Goal: Task Accomplishment & Management: Manage account settings

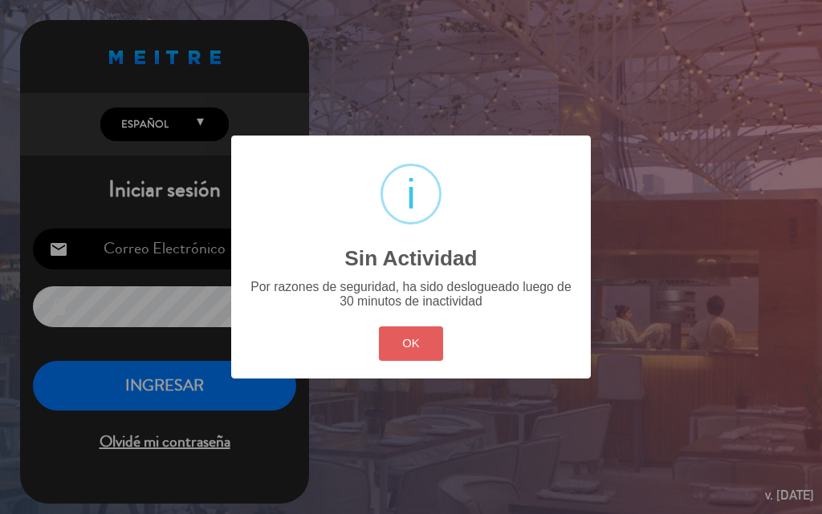
type input "[EMAIL_ADDRESS][DOMAIN_NAME]"
drag, startPoint x: 401, startPoint y: 345, endPoint x: 335, endPoint y: 330, distance: 68.3
click at [401, 345] on button "OK" at bounding box center [411, 344] width 65 height 34
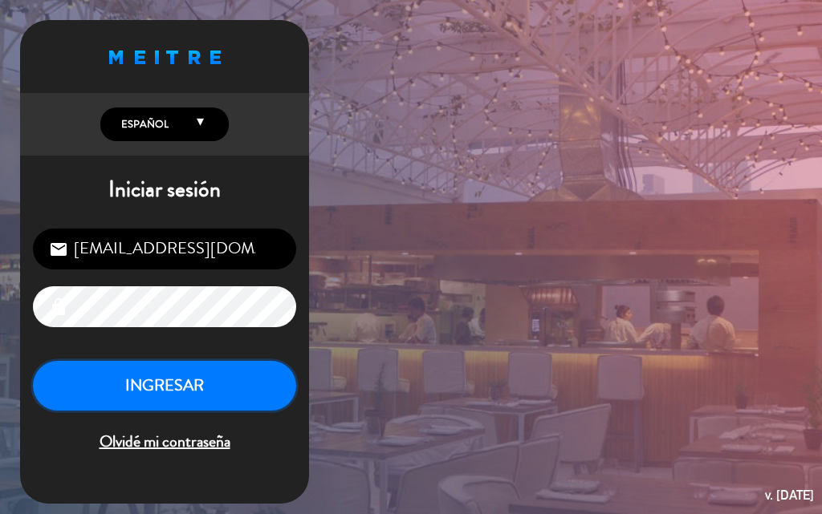
click at [225, 387] on button "INGRESAR" at bounding box center [164, 386] width 263 height 51
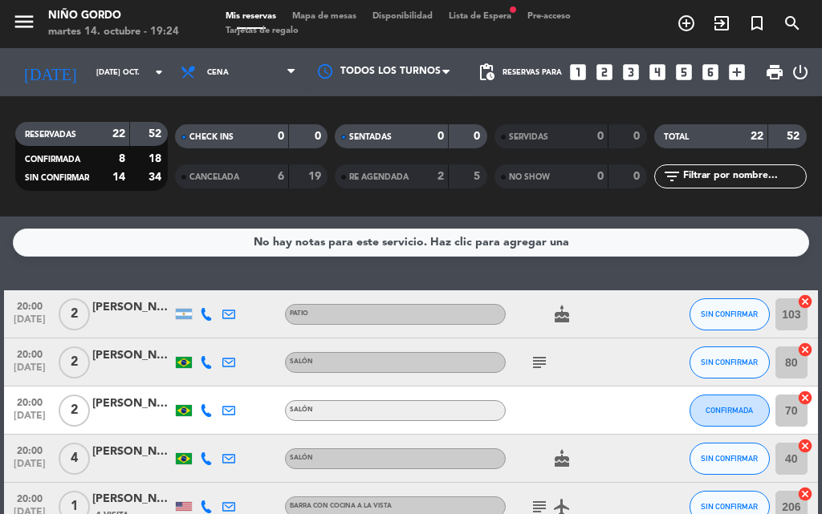
click at [509, 16] on span "Lista de Espera fiber_manual_record" at bounding box center [479, 16] width 79 height 9
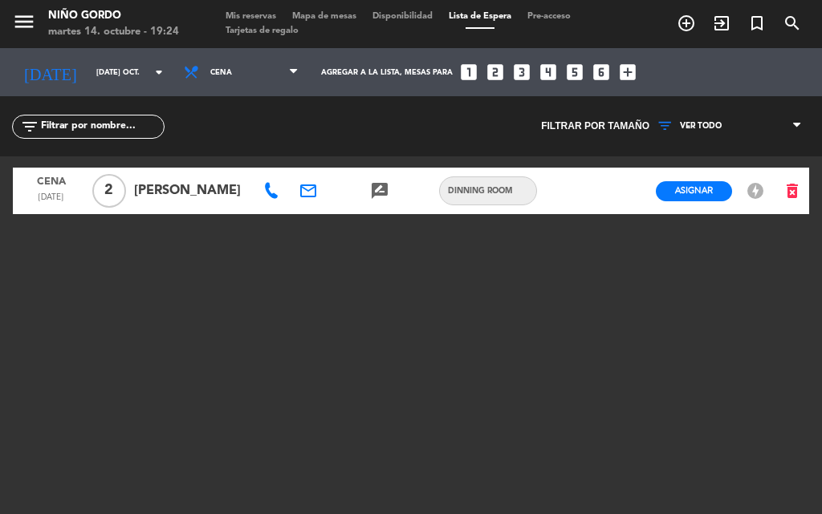
click at [274, 12] on span "Mis reservas" at bounding box center [250, 16] width 67 height 9
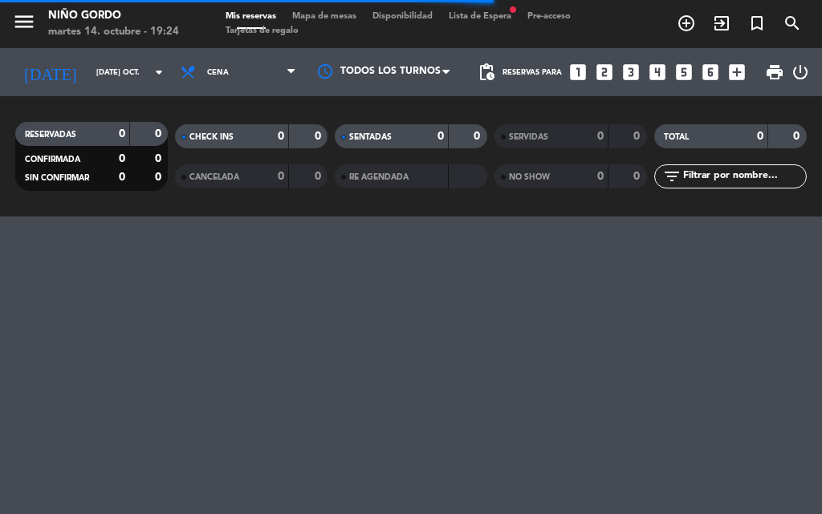
click at [464, 17] on span "Lista de Espera fiber_manual_record" at bounding box center [479, 16] width 79 height 9
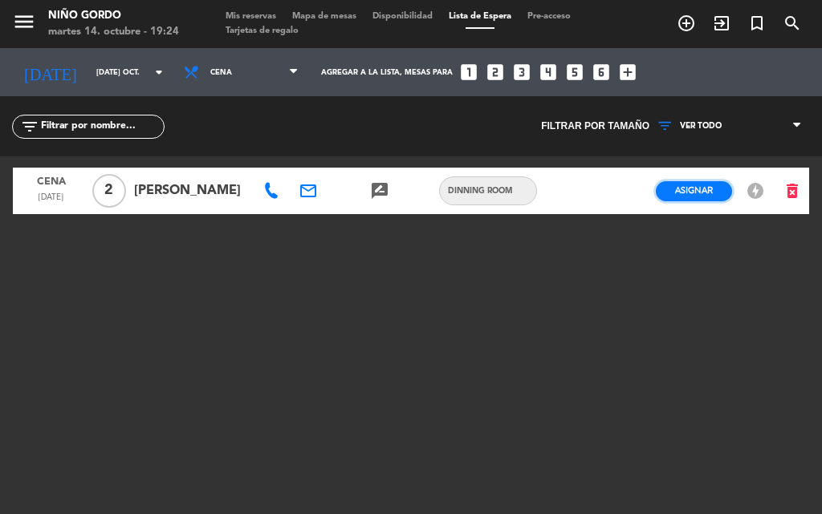
click at [706, 185] on span "Asignar" at bounding box center [694, 191] width 38 height 12
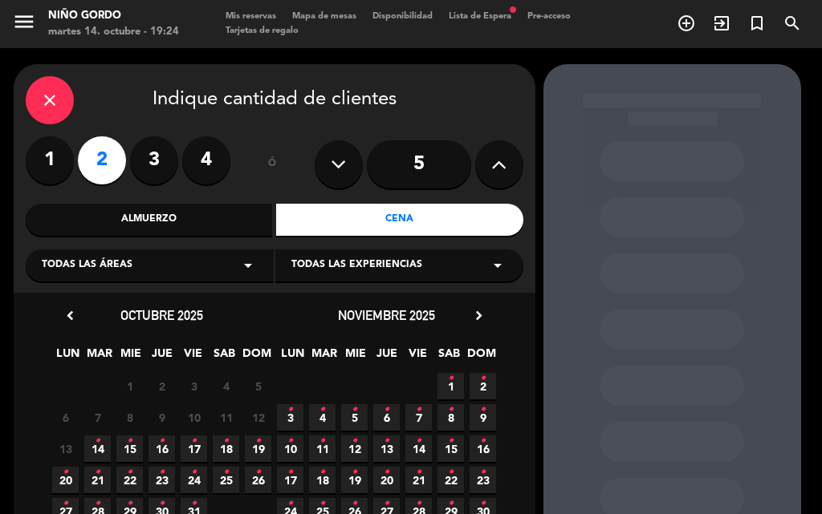
click at [95, 453] on icon "•" at bounding box center [98, 441] width 6 height 26
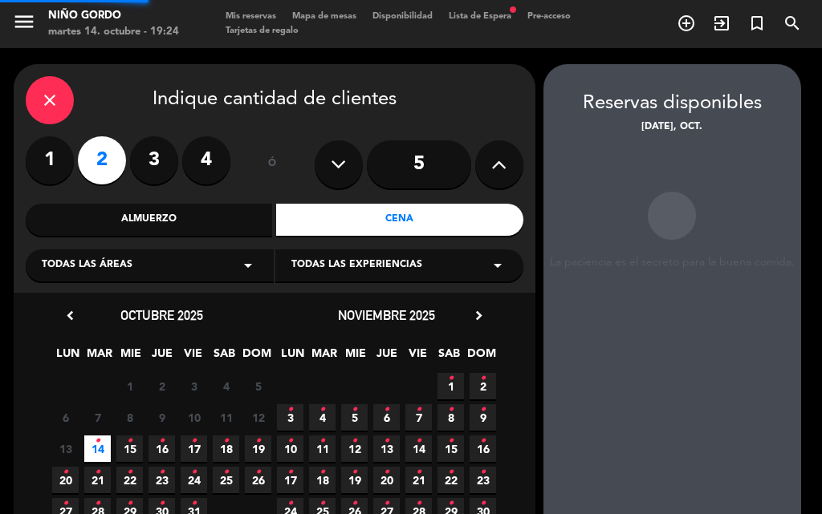
scroll to position [64, 0]
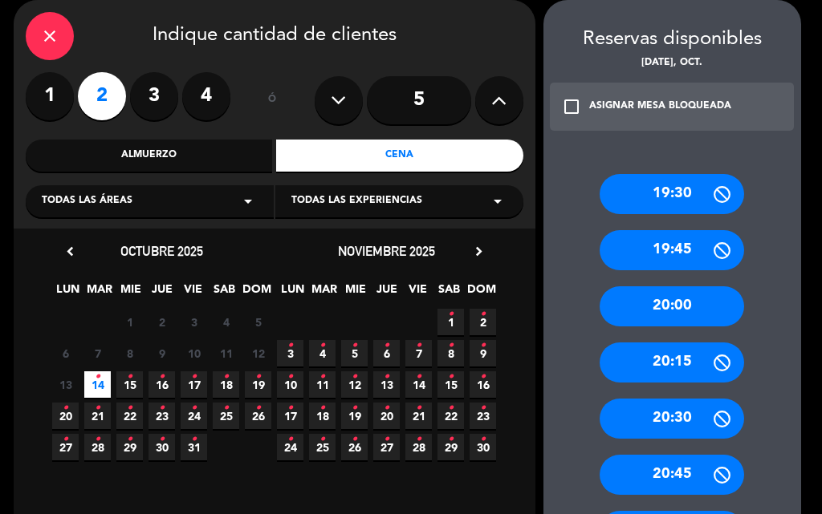
click at [647, 305] on div "20:00" at bounding box center [671, 306] width 144 height 40
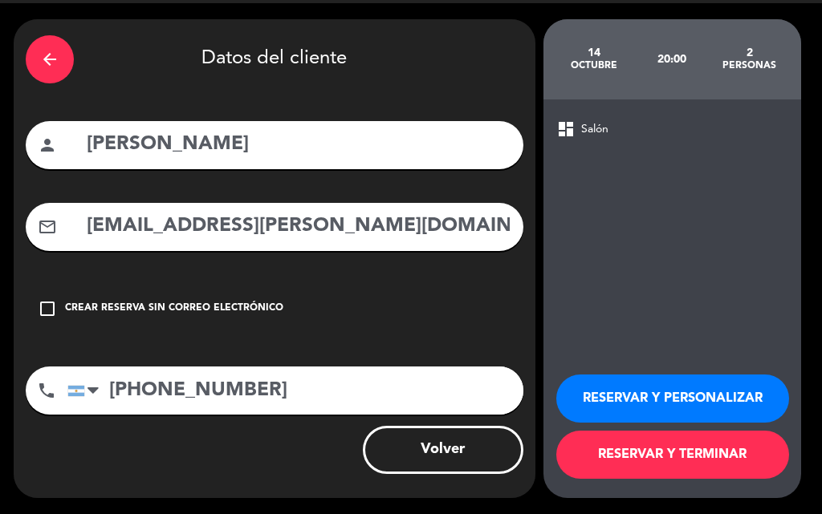
scroll to position [45, 0]
click at [675, 444] on button "RESERVAR Y TERMINAR" at bounding box center [672, 455] width 233 height 48
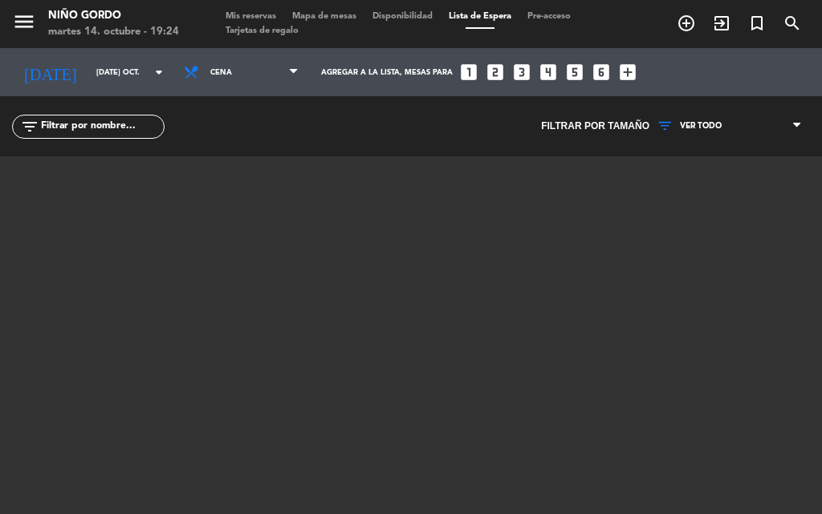
click at [276, 14] on span "Mis reservas" at bounding box center [250, 16] width 67 height 9
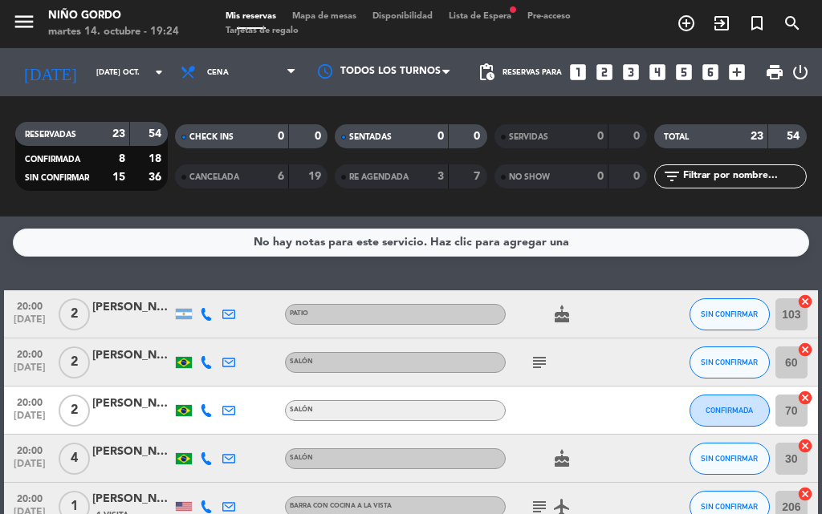
click at [490, 14] on span "Lista de Espera fiber_manual_record" at bounding box center [479, 16] width 79 height 9
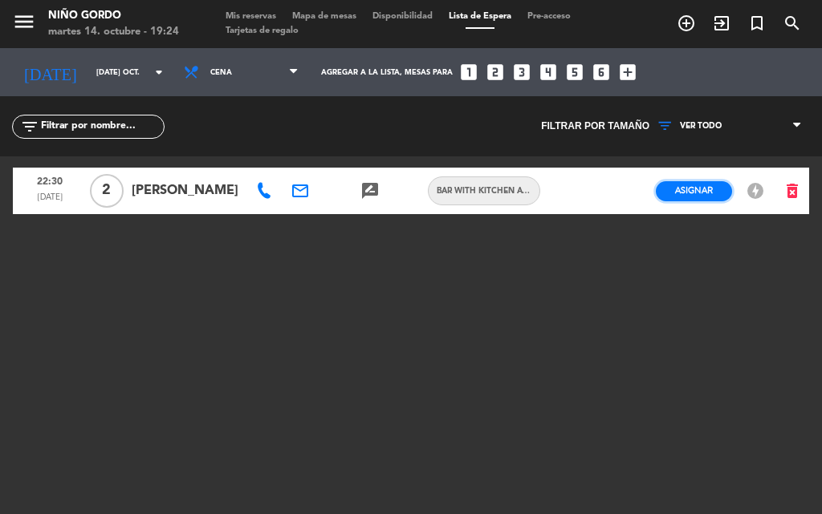
click at [670, 197] on button "Asignar" at bounding box center [693, 191] width 76 height 20
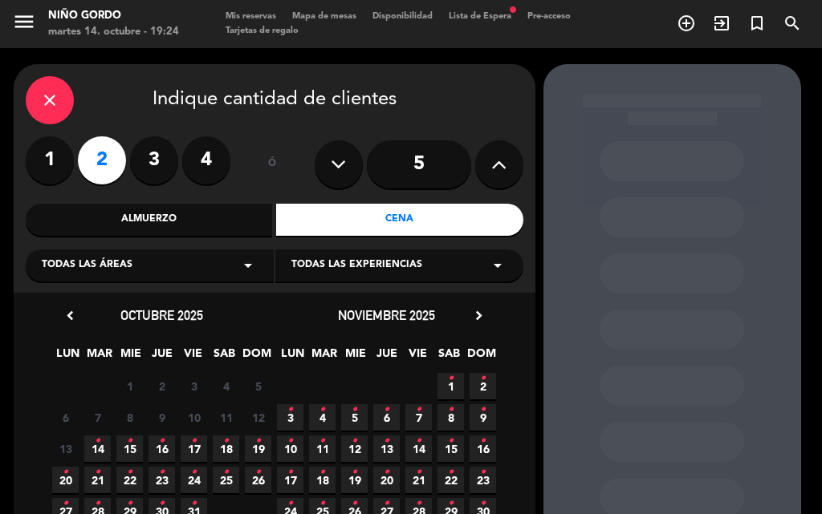
click at [168, 254] on div "Todas las áreas arrow_drop_down" at bounding box center [150, 266] width 248 height 32
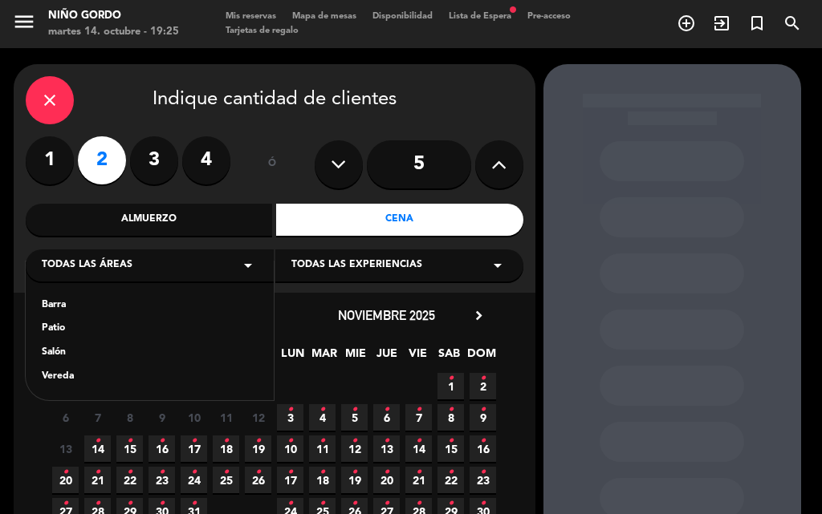
click at [69, 302] on div "Barra" at bounding box center [150, 306] width 216 height 16
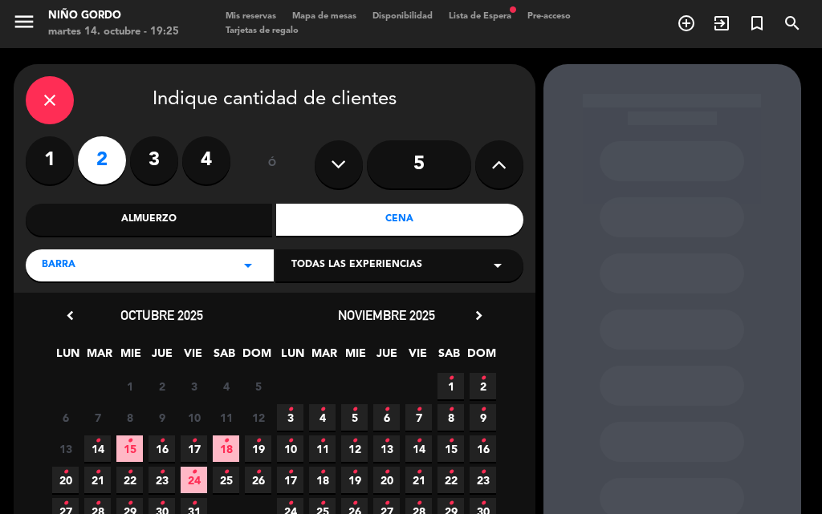
click at [99, 436] on icon "•" at bounding box center [98, 441] width 6 height 26
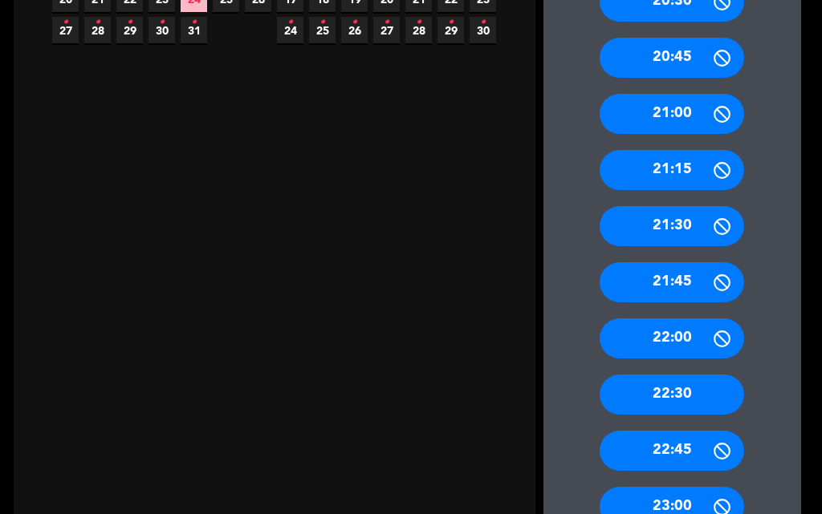
click at [661, 401] on div "22:30" at bounding box center [671, 395] width 144 height 40
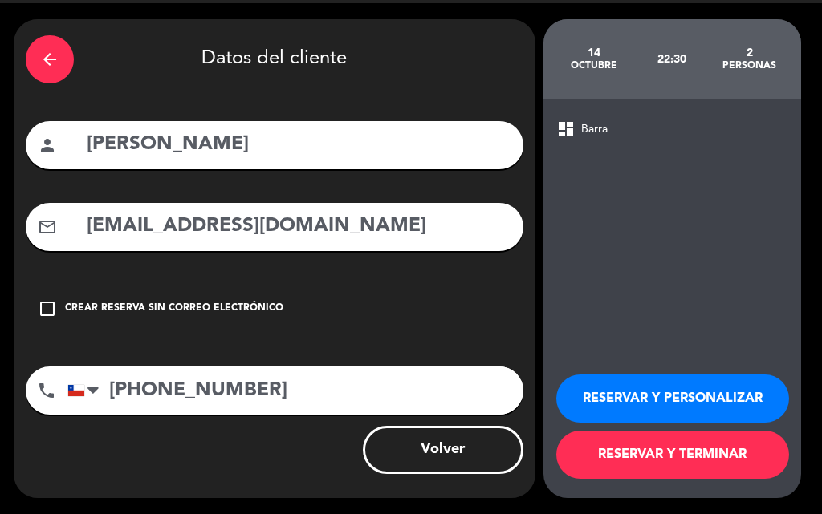
click at [657, 451] on button "RESERVAR Y TERMINAR" at bounding box center [672, 455] width 233 height 48
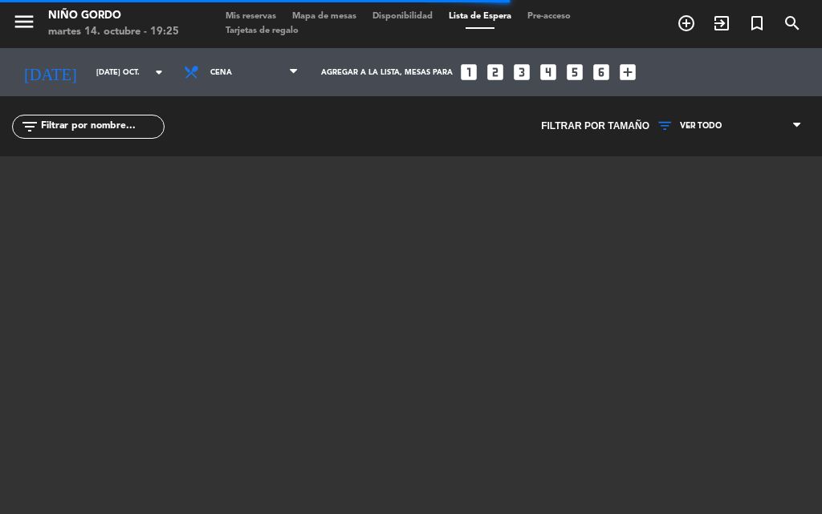
click at [237, 14] on span "Mis reservas" at bounding box center [250, 16] width 67 height 9
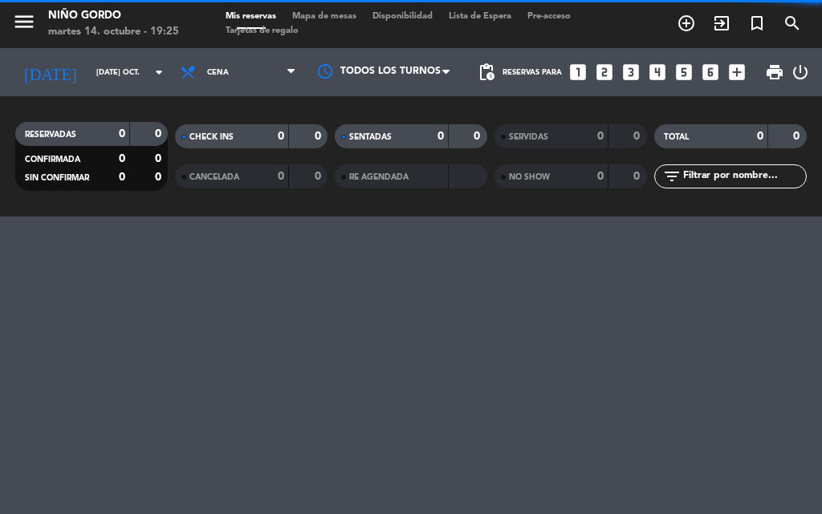
click at [302, 14] on span "Mapa de mesas" at bounding box center [324, 16] width 80 height 9
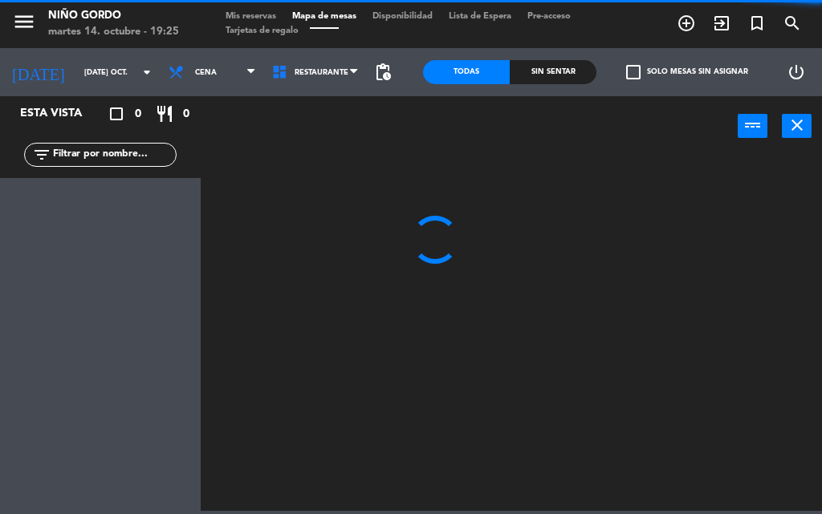
click at [256, 16] on span "Mis reservas" at bounding box center [250, 16] width 67 height 9
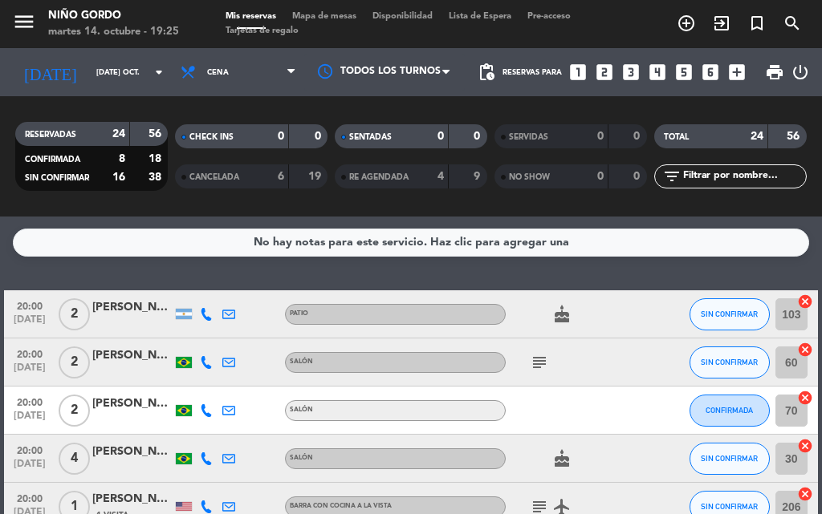
scroll to position [80, 0]
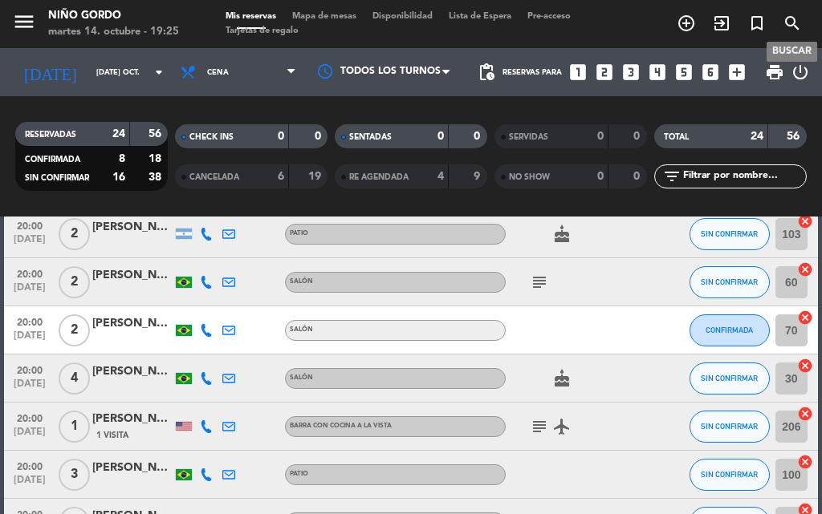
click at [790, 26] on icon "search" at bounding box center [791, 23] width 19 height 19
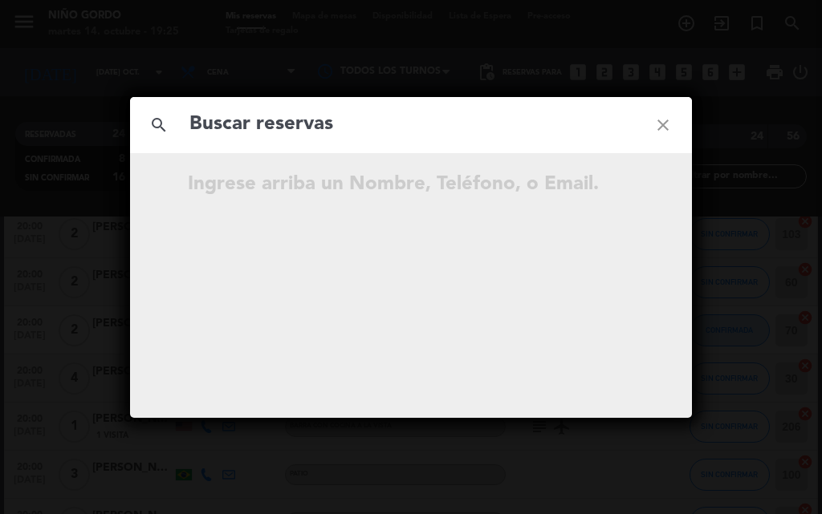
click at [331, 131] on input "text" at bounding box center [411, 124] width 446 height 33
type input "adrian suar"
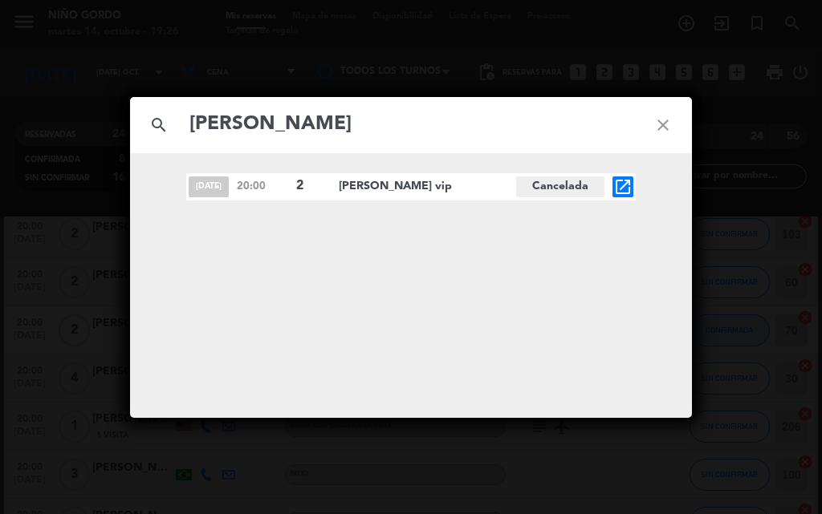
click at [658, 131] on icon "close" at bounding box center [663, 125] width 58 height 58
click at [667, 128] on icon "close" at bounding box center [663, 125] width 58 height 58
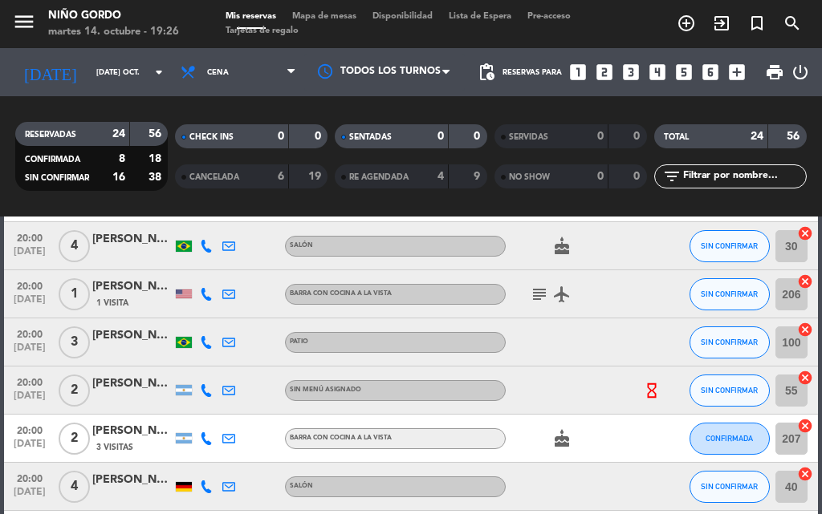
scroll to position [241, 0]
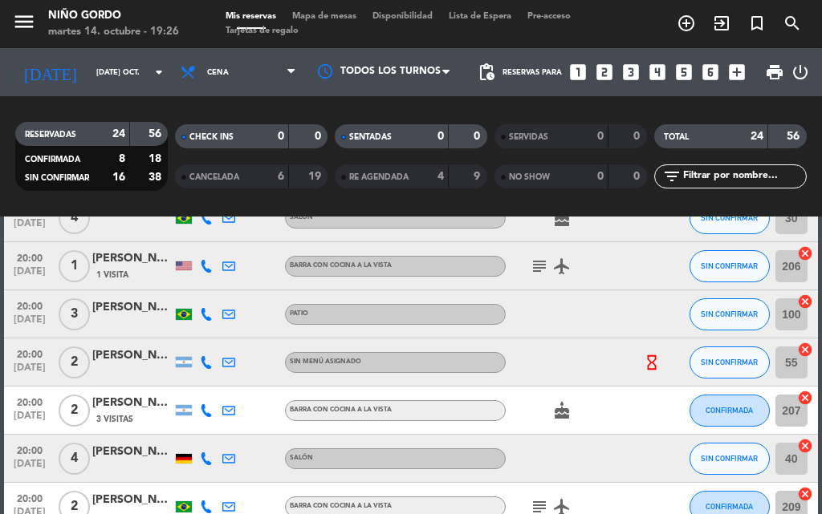
click at [436, 178] on div "4" at bounding box center [428, 177] width 32 height 18
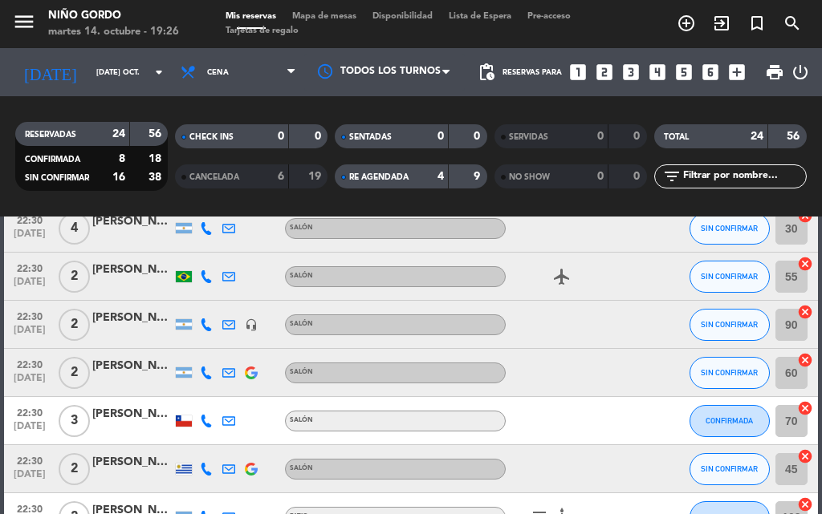
scroll to position [882, 0]
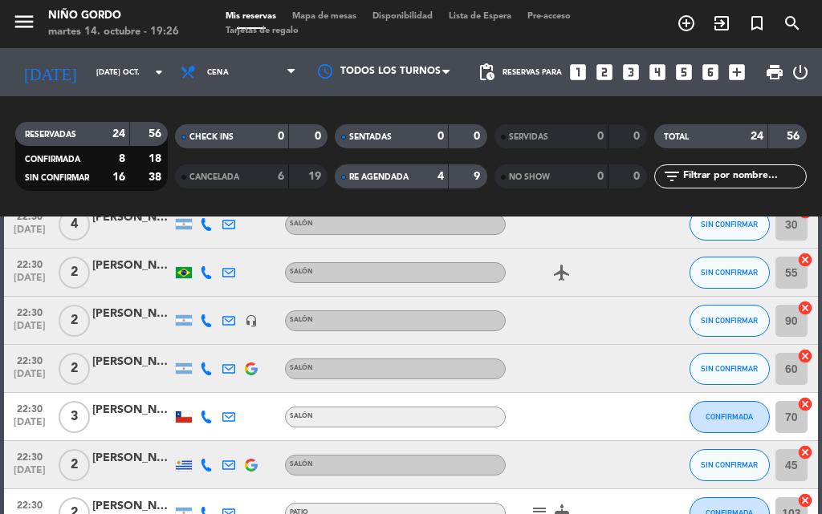
click at [233, 178] on span "CANCELADA" at bounding box center [214, 177] width 50 height 8
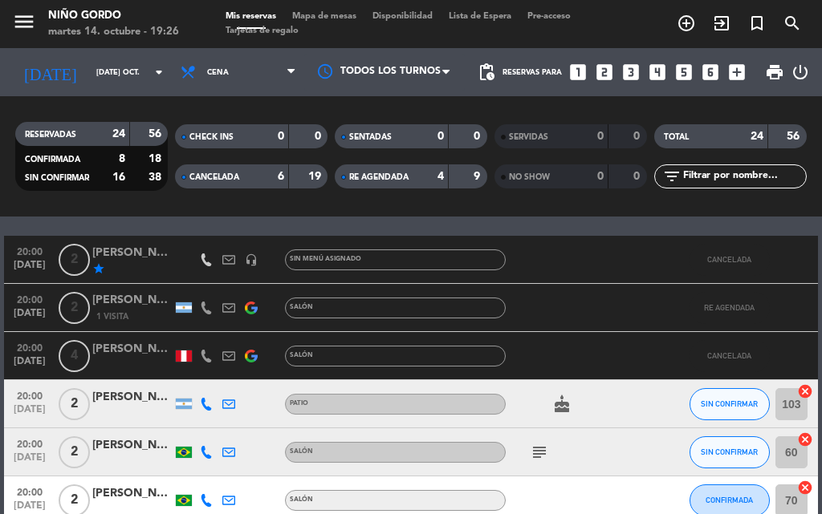
scroll to position [0, 0]
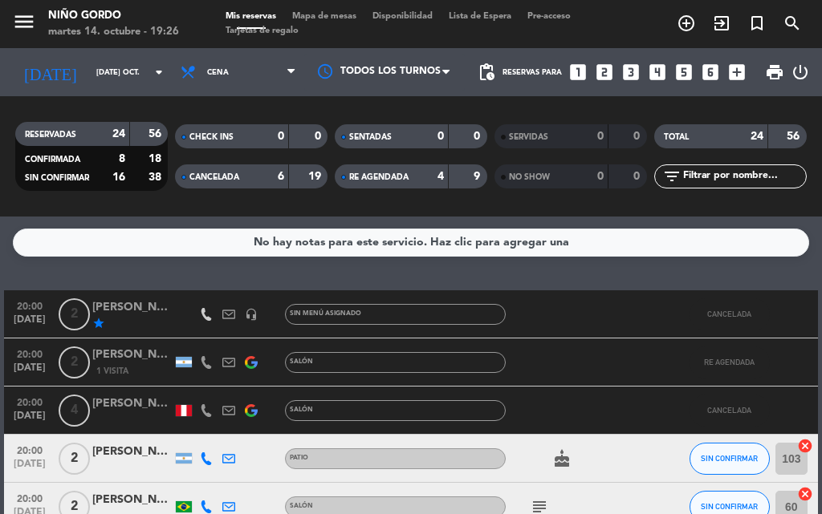
click at [152, 319] on div "star" at bounding box center [132, 323] width 80 height 13
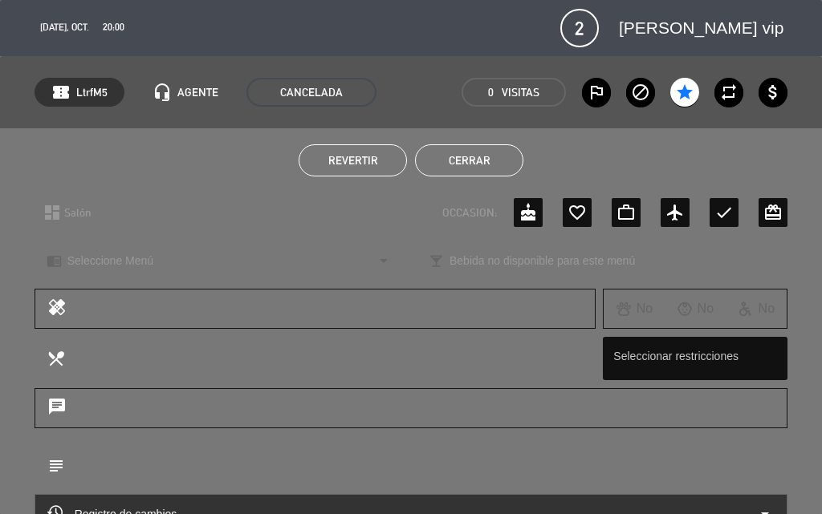
click at [450, 163] on button "Cerrar" at bounding box center [469, 160] width 108 height 32
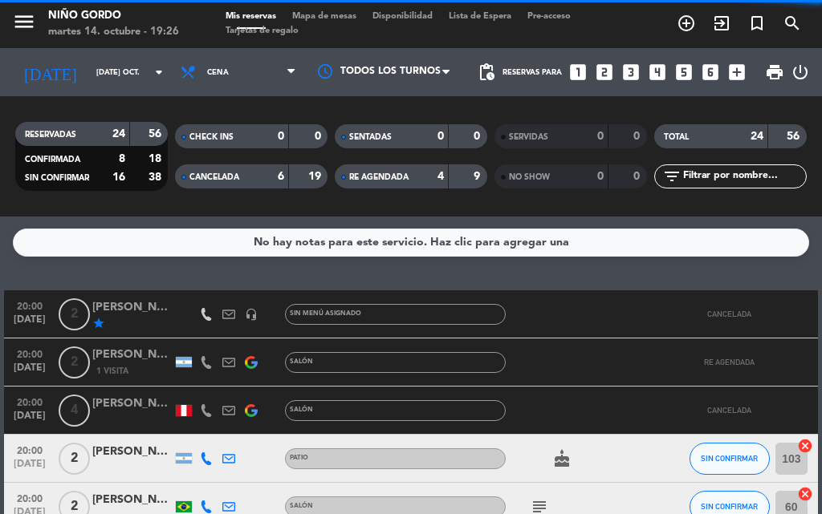
click at [269, 177] on div "6" at bounding box center [269, 177] width 32 height 18
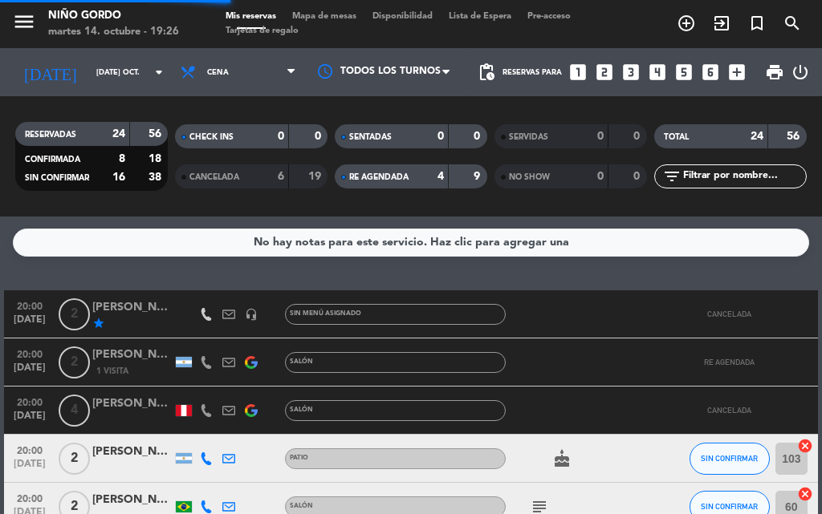
click at [381, 173] on span "RE AGENDADA" at bounding box center [378, 177] width 59 height 8
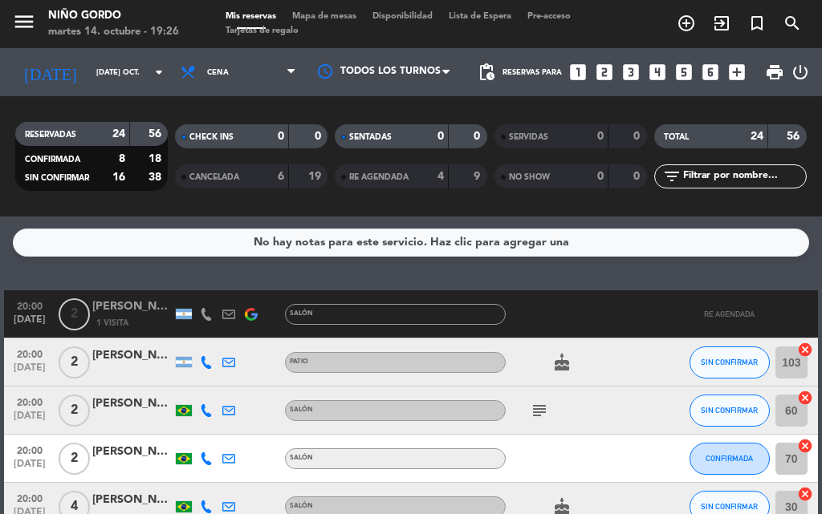
click at [98, 140] on div "24" at bounding box center [109, 134] width 32 height 18
click at [297, 183] on div "19" at bounding box center [308, 177] width 30 height 18
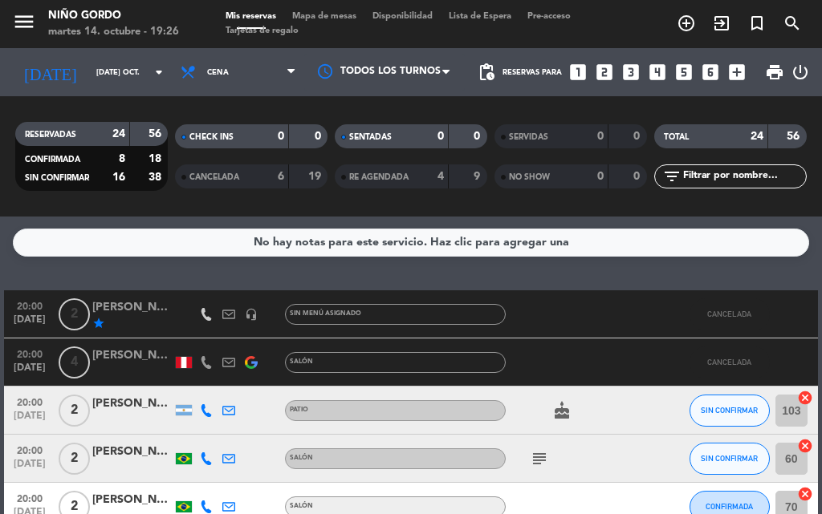
click at [449, 176] on div "RE AGENDADA 4 9" at bounding box center [411, 176] width 152 height 24
click at [447, 177] on div "RE AGENDADA 4 9" at bounding box center [411, 176] width 152 height 24
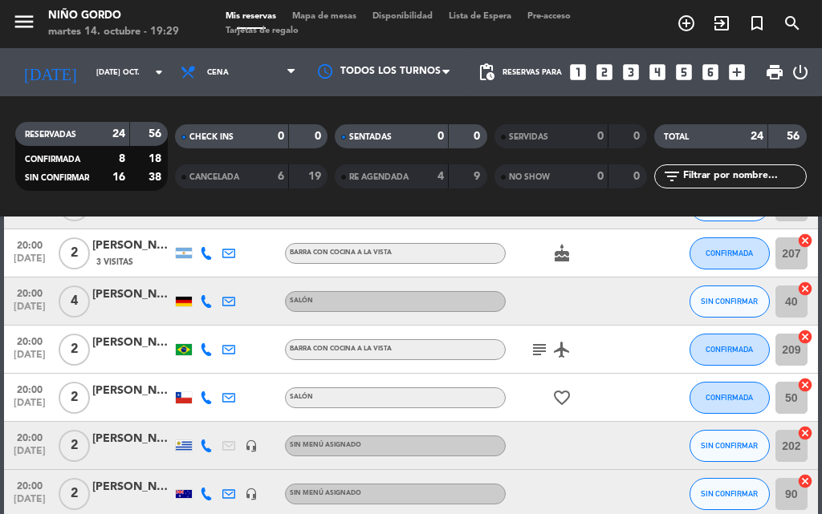
scroll to position [321, 0]
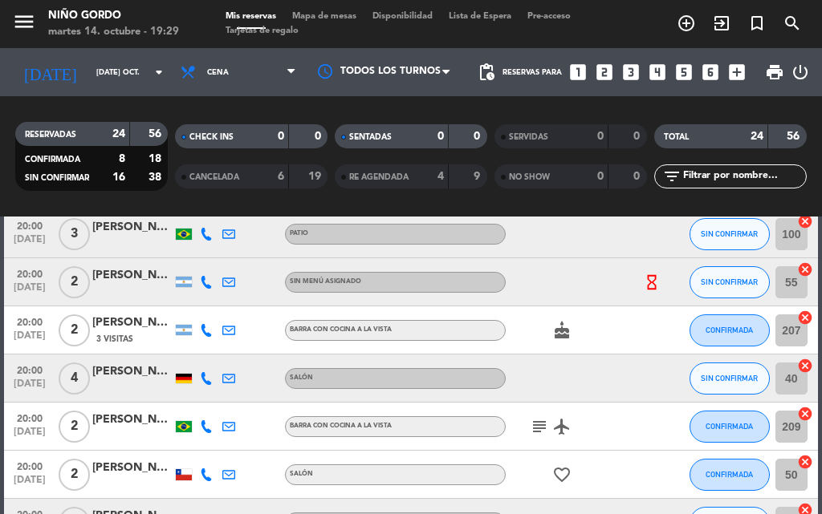
click at [543, 434] on icon "subject" at bounding box center [538, 426] width 19 height 19
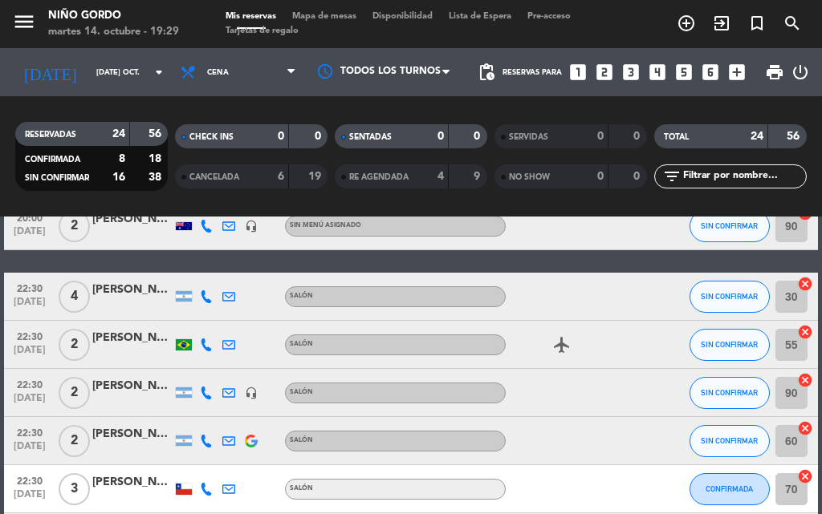
scroll to position [802, 0]
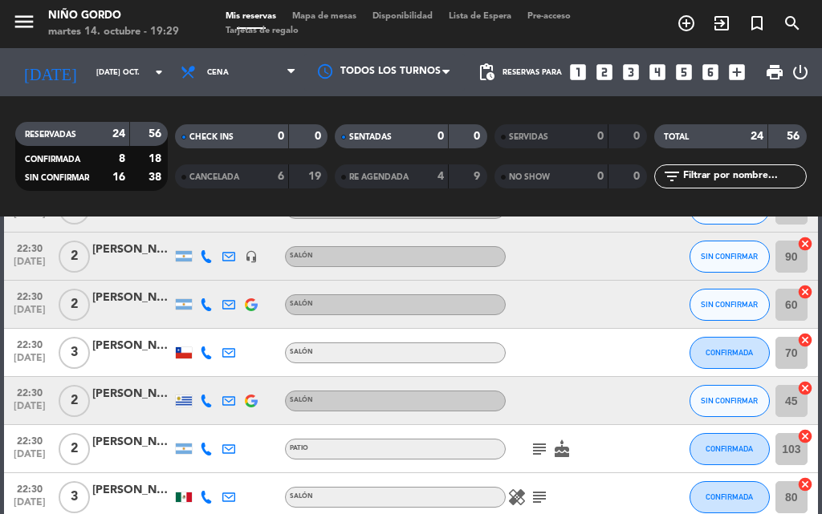
click at [542, 449] on icon "subject" at bounding box center [538, 449] width 19 height 19
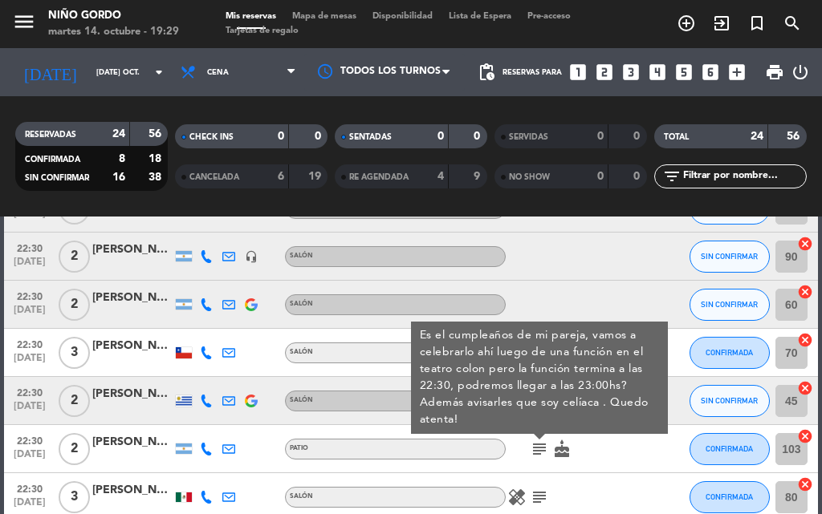
click at [135, 444] on div "[PERSON_NAME]" at bounding box center [132, 442] width 80 height 18
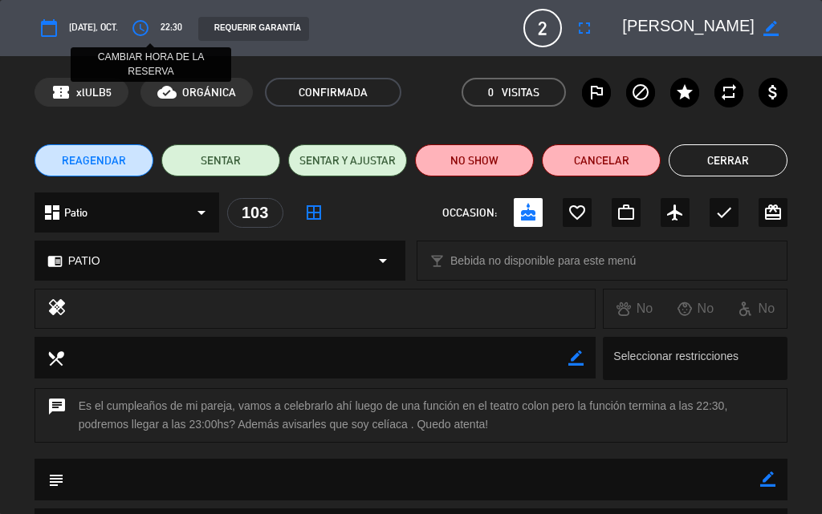
click at [150, 31] on icon "access_time" at bounding box center [140, 27] width 19 height 19
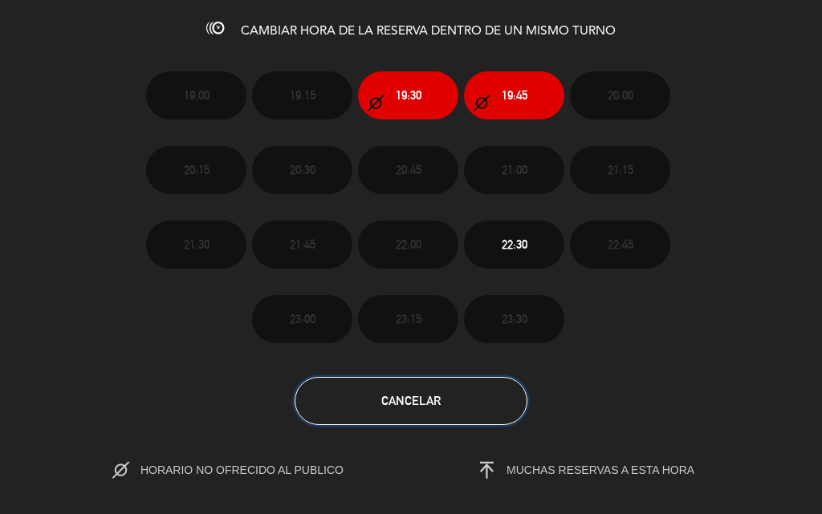
click at [391, 406] on span "Cancelar" at bounding box center [410, 401] width 59 height 14
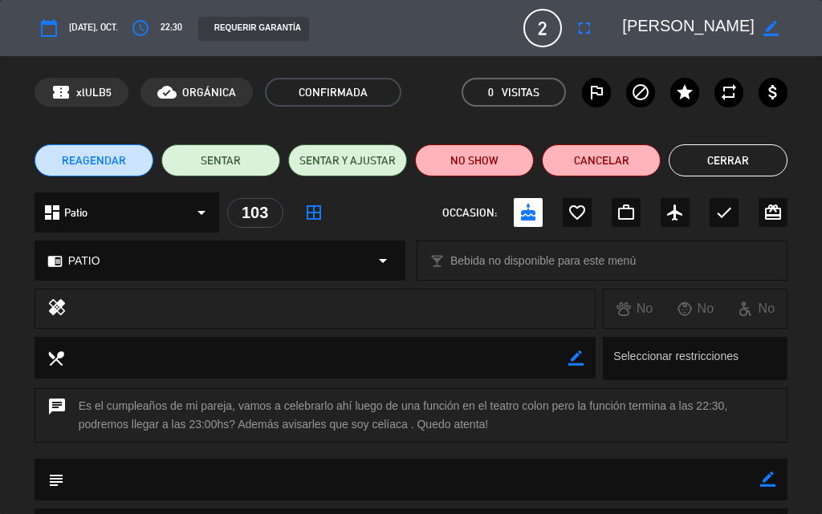
click at [112, 28] on span "[DATE], oct." at bounding box center [93, 28] width 49 height 16
click at [776, 26] on icon "border_color" at bounding box center [770, 28] width 15 height 15
click at [585, 27] on icon "fullscreen" at bounding box center [583, 27] width 19 height 19
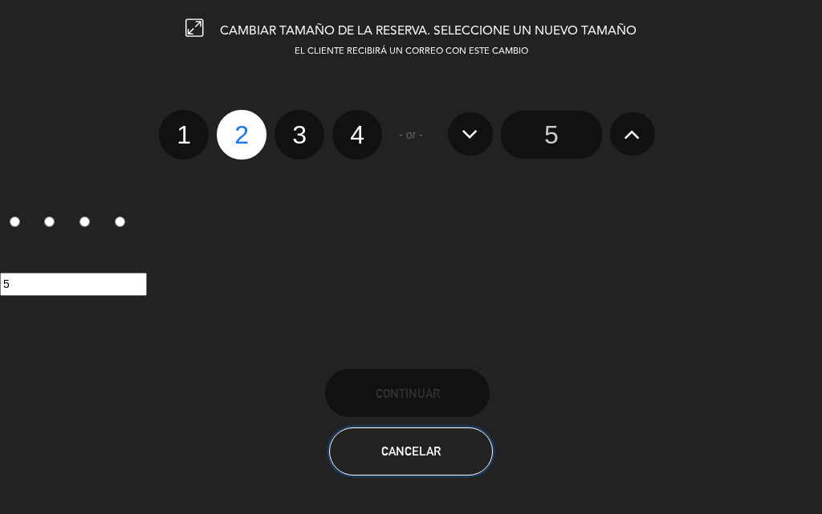
click at [380, 466] on button "Cancelar" at bounding box center [411, 452] width 164 height 48
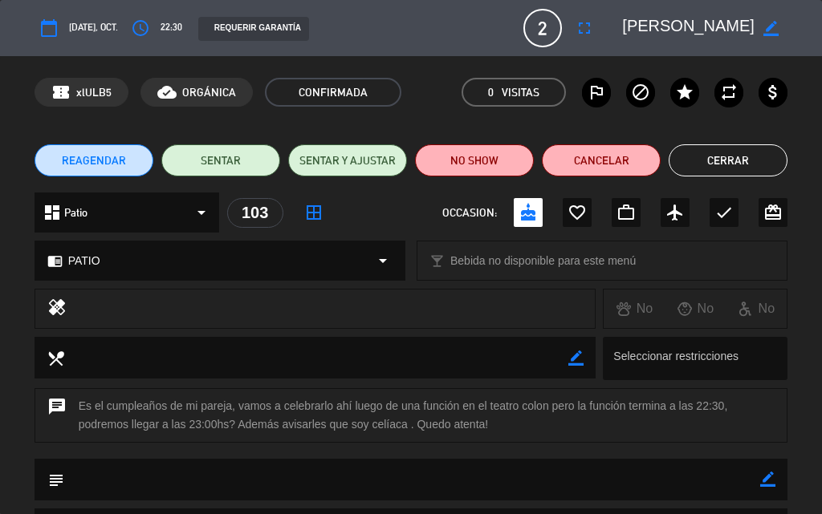
click at [178, 29] on span "22:30" at bounding box center [171, 28] width 22 height 16
click at [155, 29] on button "access_time" at bounding box center [140, 28] width 29 height 29
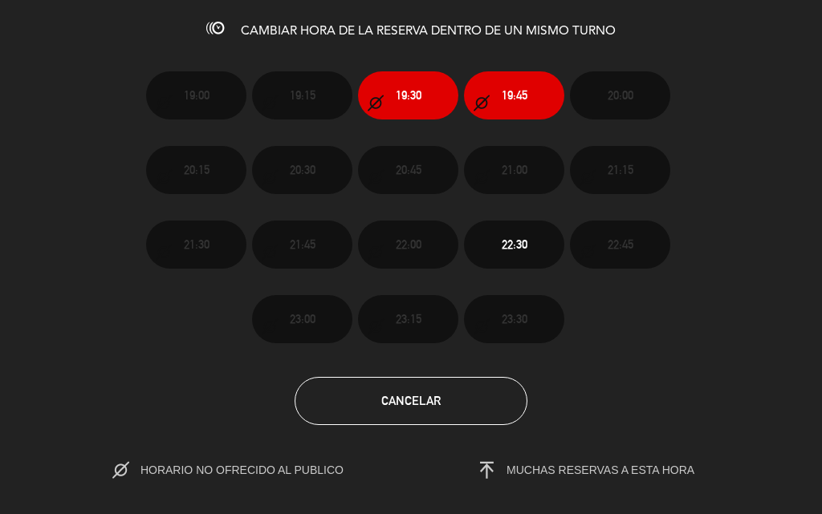
click at [116, 471] on icon at bounding box center [120, 470] width 17 height 17
click at [278, 469] on span "HORARIO NO OFRECIDO AL PUBLICO" at bounding box center [258, 470] width 237 height 13
click at [445, 406] on button "Cancelar" at bounding box center [410, 401] width 233 height 48
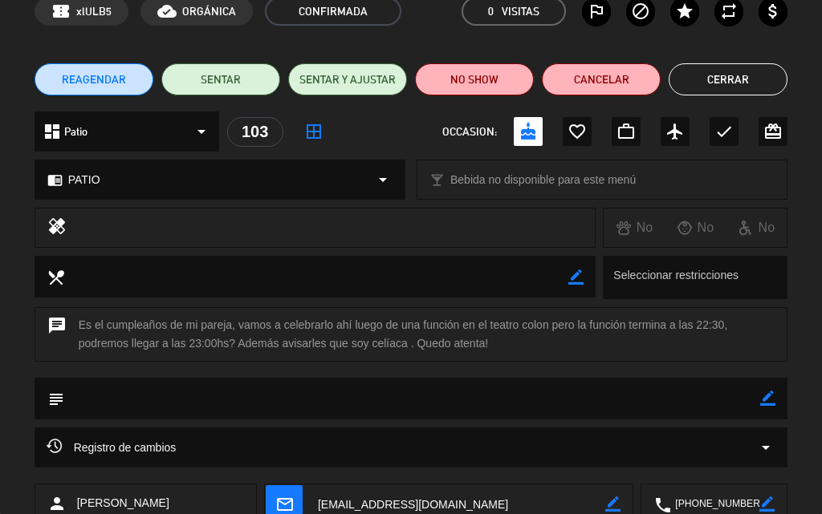
scroll to position [188, 0]
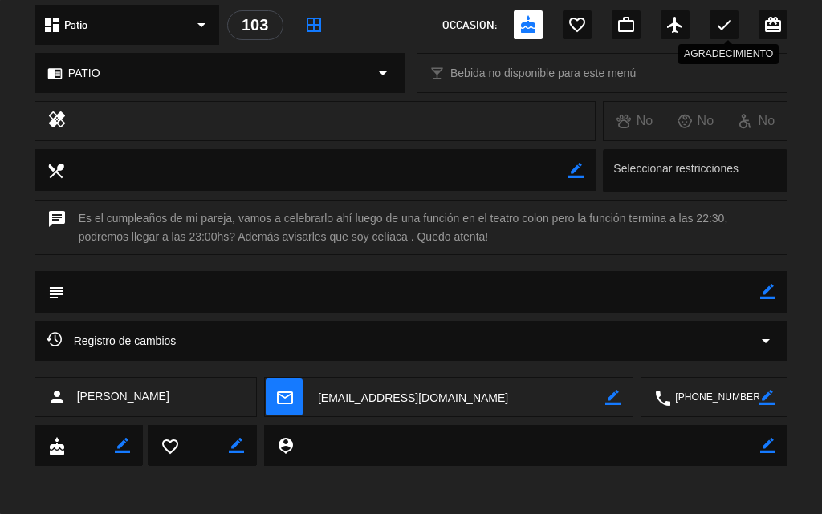
click at [713, 28] on div "check" at bounding box center [723, 24] width 29 height 29
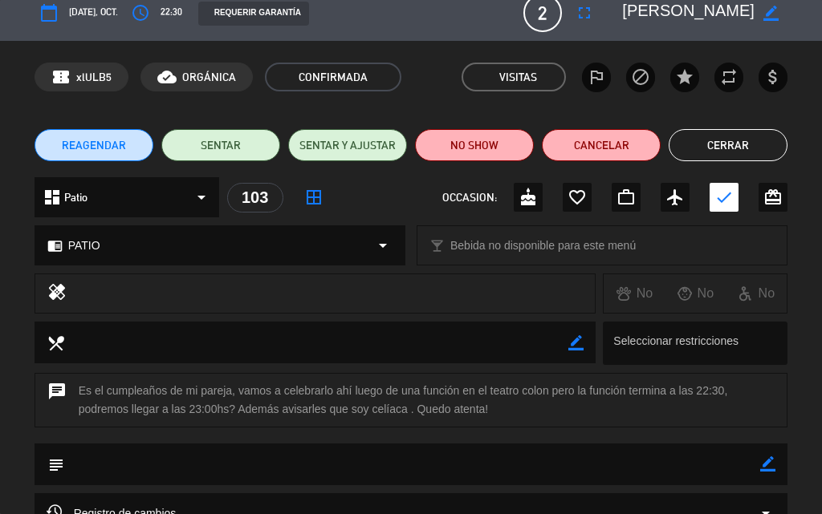
scroll to position [0, 0]
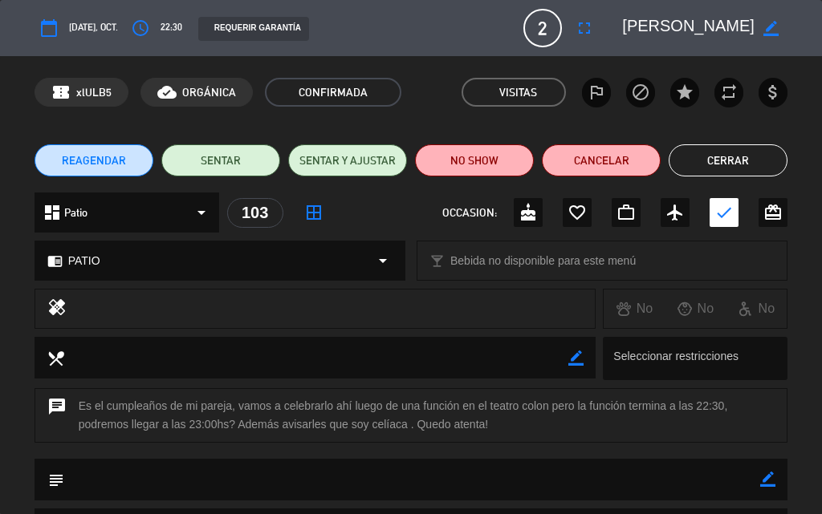
click at [757, 161] on button "Cerrar" at bounding box center [727, 160] width 119 height 32
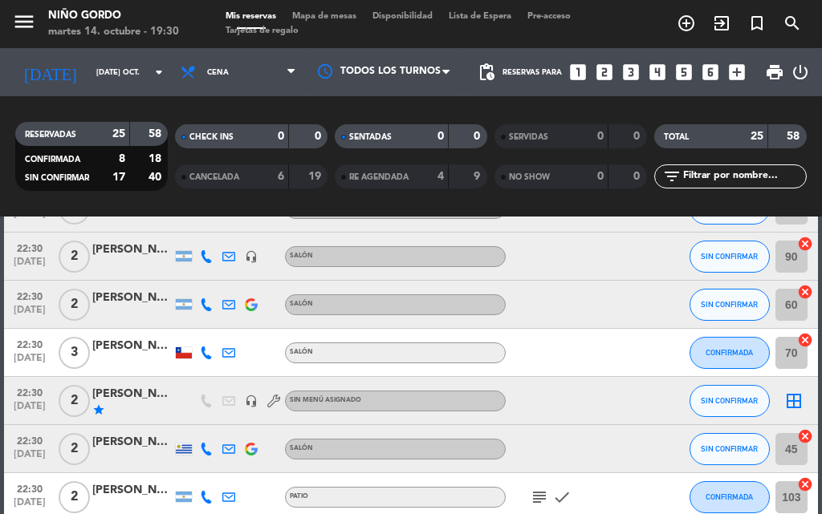
click at [319, 22] on div "Mis reservas Mapa de mesas Disponibilidad Lista de Espera Pre-acceso Tarjetas d…" at bounding box center [410, 24] width 387 height 29
click at [320, 16] on span "Mapa de mesas" at bounding box center [324, 16] width 80 height 9
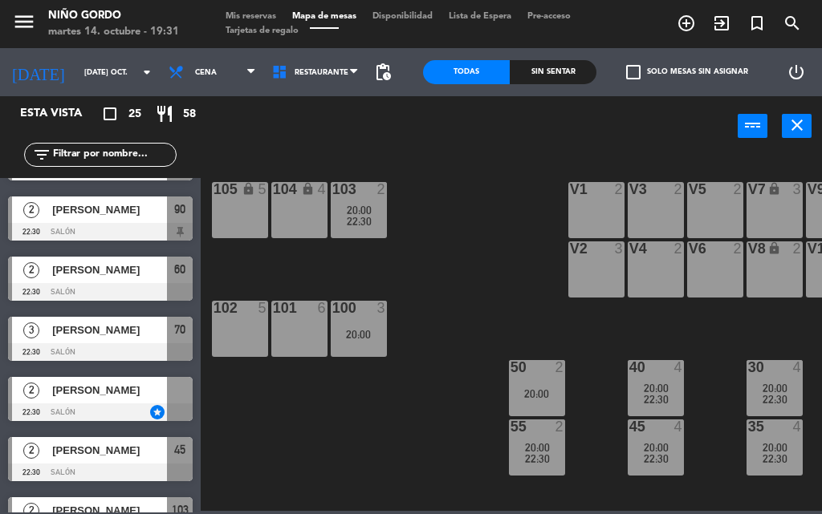
scroll to position [963, 0]
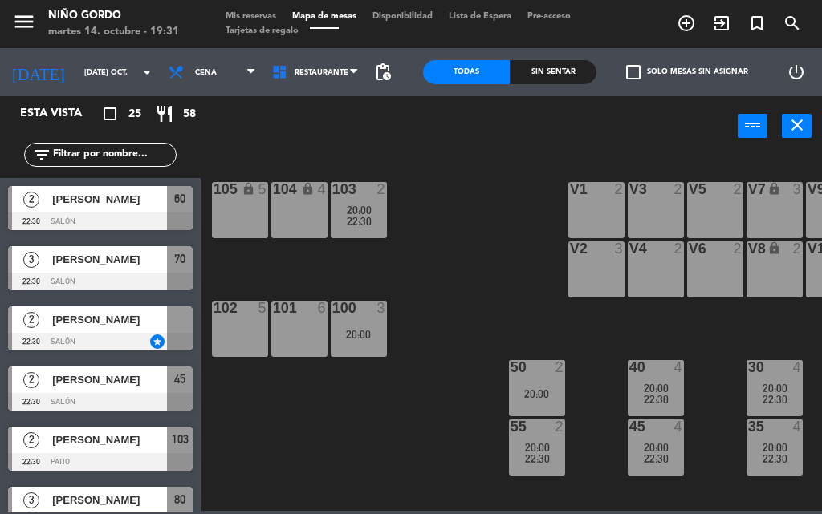
click at [108, 326] on span "[PERSON_NAME]" at bounding box center [109, 319] width 115 height 17
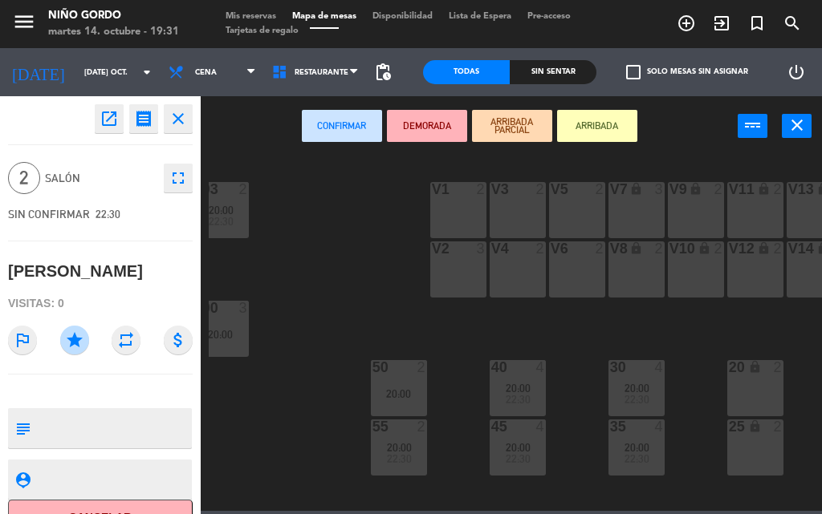
scroll to position [0, 171]
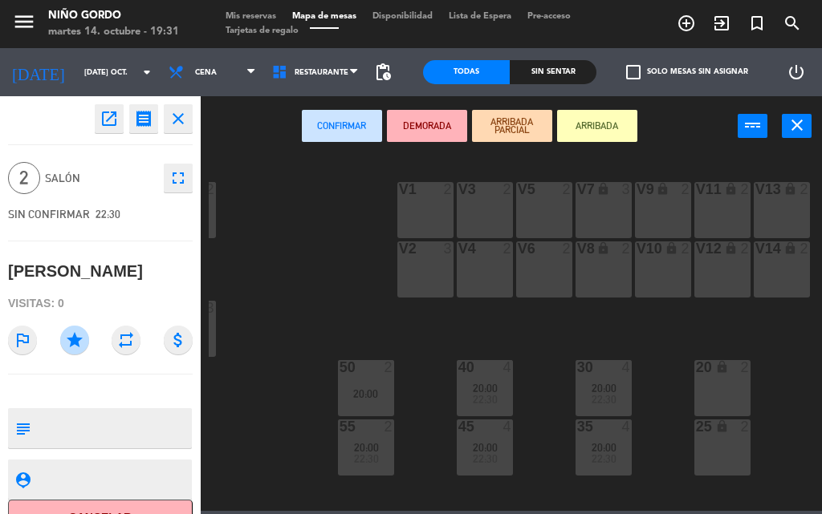
click at [724, 372] on icon "lock" at bounding box center [722, 367] width 14 height 14
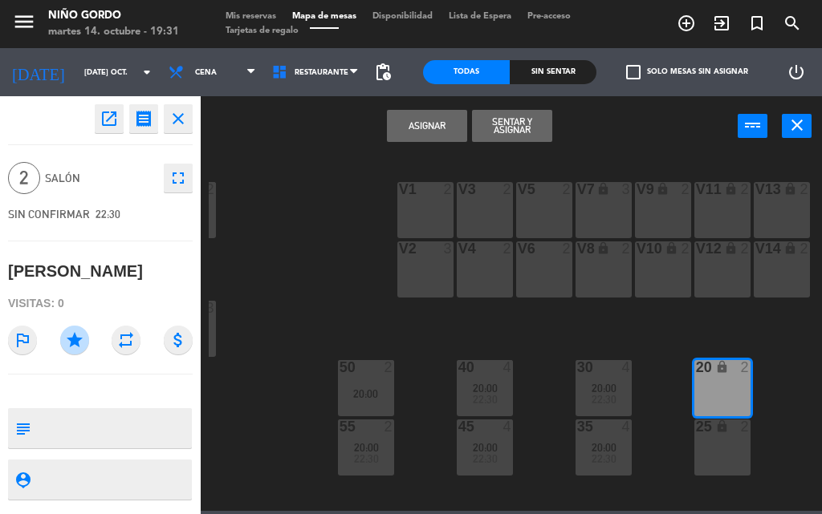
click at [409, 132] on button "Asignar" at bounding box center [427, 126] width 80 height 32
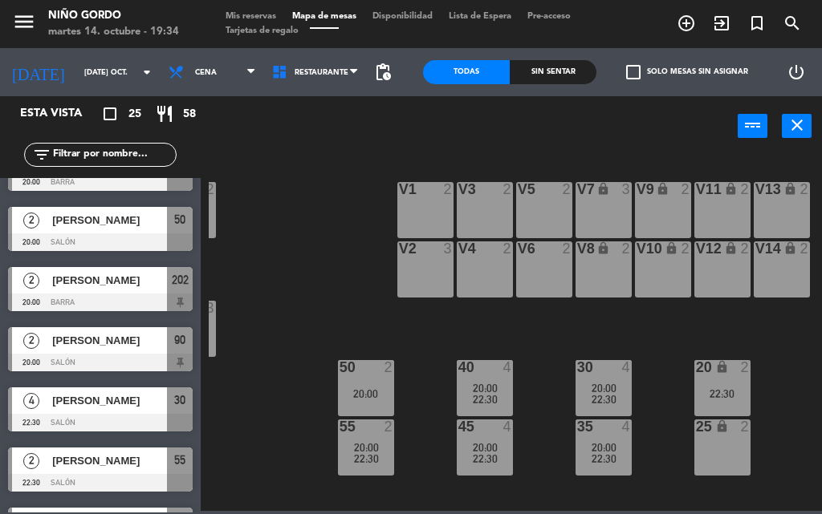
scroll to position [608, 0]
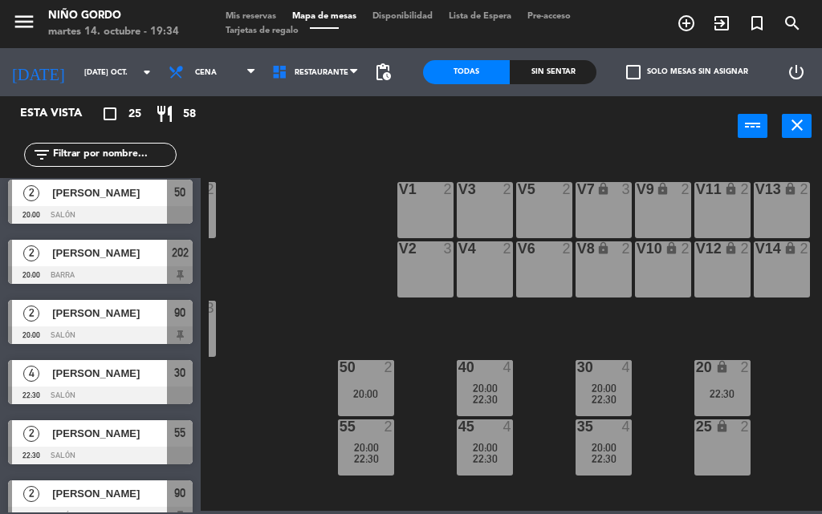
click at [249, 19] on span "Mis reservas" at bounding box center [250, 16] width 67 height 9
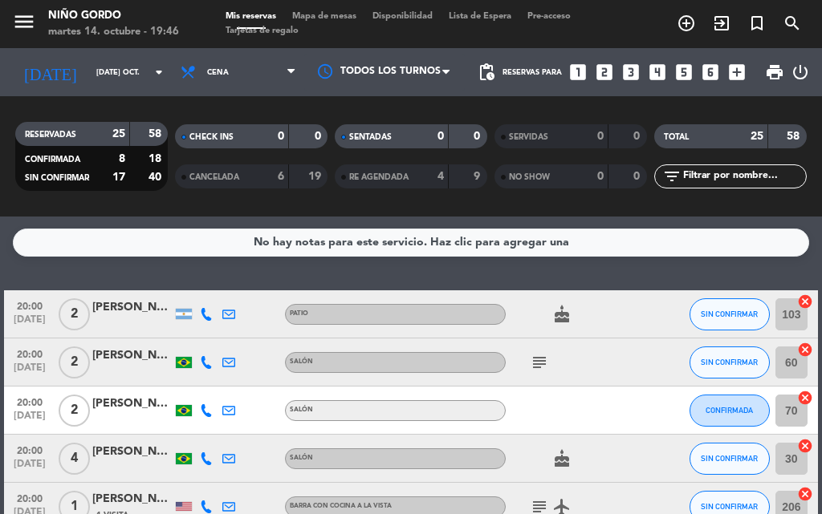
click at [348, 17] on span "Mapa de mesas" at bounding box center [324, 16] width 80 height 9
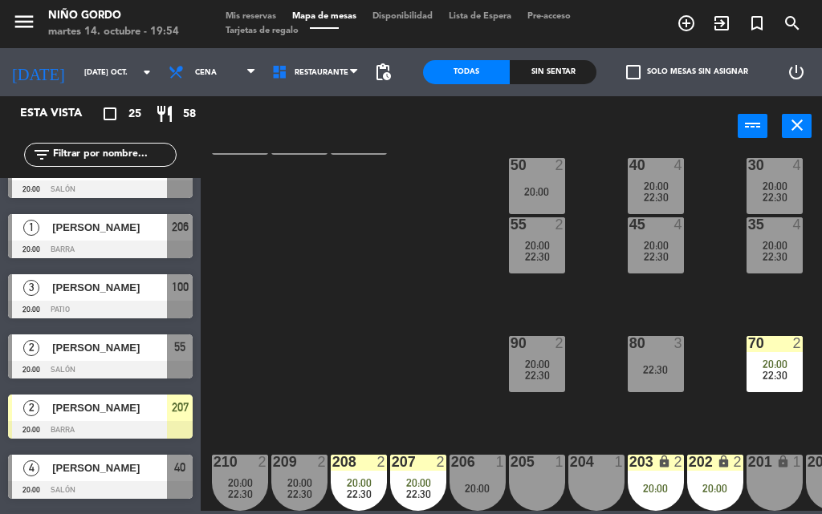
scroll to position [241, 0]
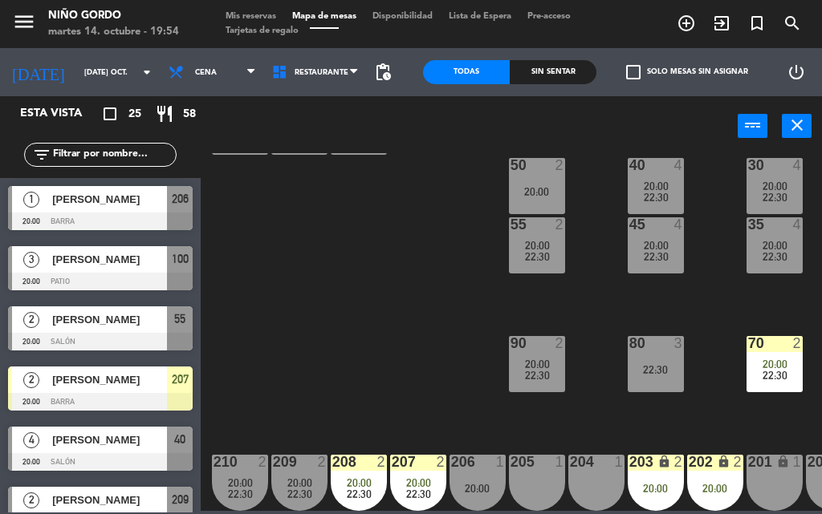
click at [124, 392] on div "[PERSON_NAME]" at bounding box center [109, 380] width 116 height 26
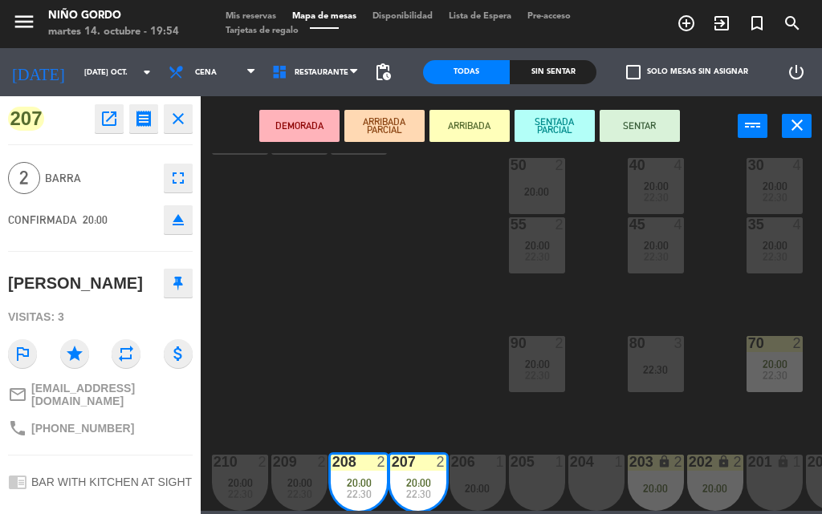
click at [353, 290] on div "105 lock 5 104 lock 4 103 2 20:00 22:30 V1 2 V3 2 V9 lock 2 V5 2 V7 lock 3 V11 …" at bounding box center [515, 332] width 613 height 358
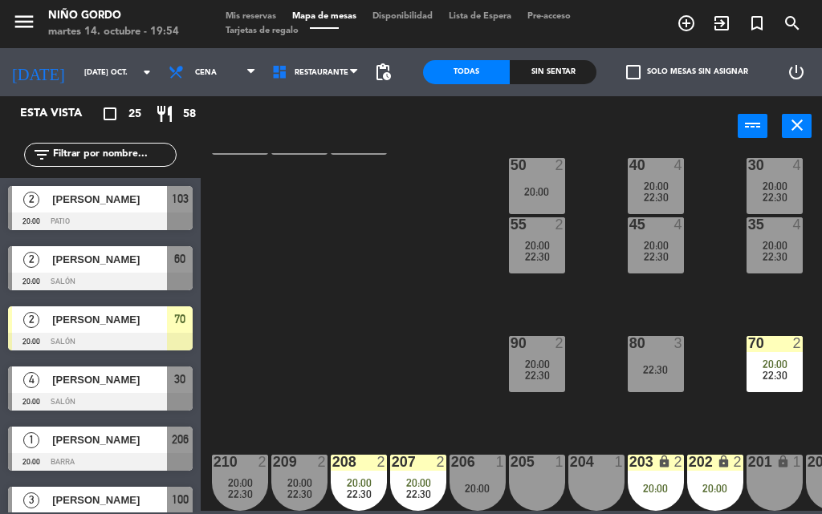
scroll to position [211, 0]
drag, startPoint x: 671, startPoint y: 512, endPoint x: 717, endPoint y: 501, distance: 47.7
click at [789, 487] on div "menu Niño Gordo martes 14. octubre - 19:54 Mis reservas Mapa de mesas Disponibi…" at bounding box center [411, 257] width 822 height 514
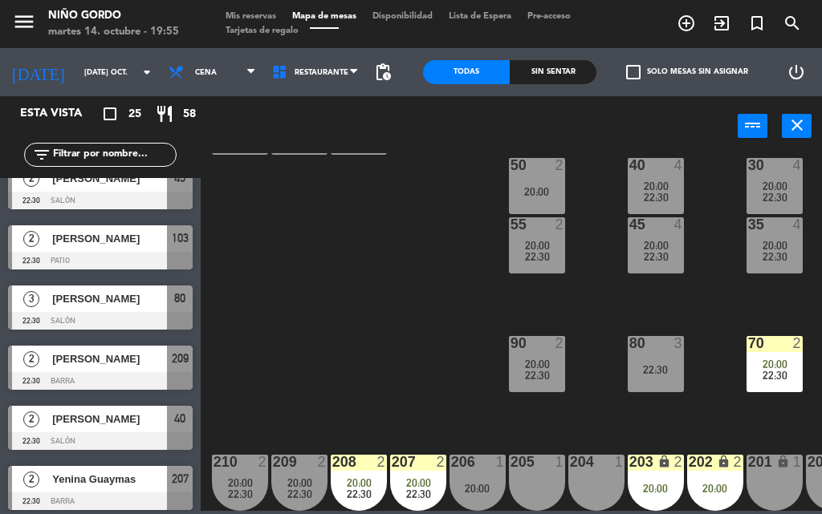
scroll to position [1170, 0]
